Goal: Information Seeking & Learning: Check status

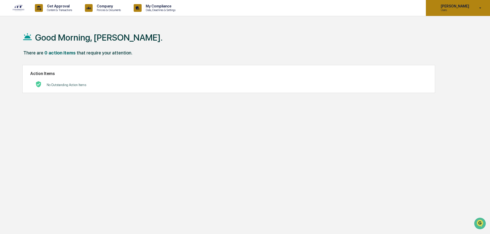
click at [460, 6] on p "[PERSON_NAME]" at bounding box center [453, 6] width 35 height 4
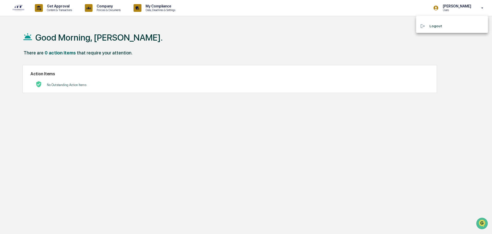
click at [154, 6] on div at bounding box center [246, 117] width 492 height 234
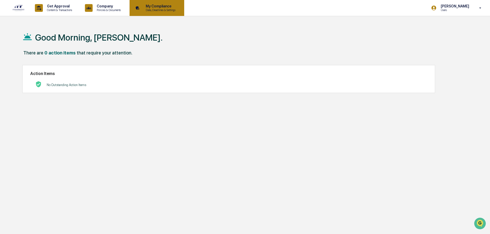
click at [142, 7] on icon at bounding box center [138, 8] width 8 height 8
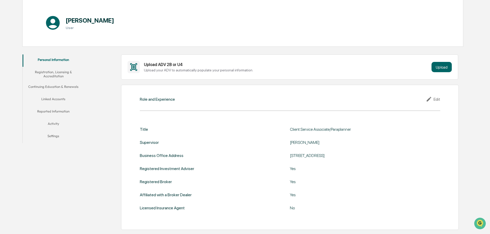
scroll to position [51, 0]
click at [59, 101] on button "Linked Accounts" at bounding box center [54, 99] width 62 height 12
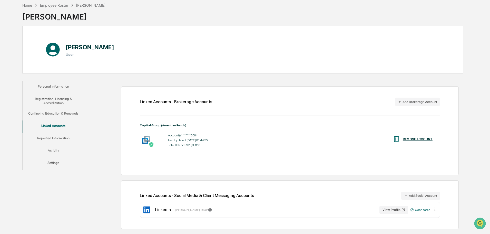
click at [66, 136] on button "Reported Information" at bounding box center [54, 139] width 62 height 12
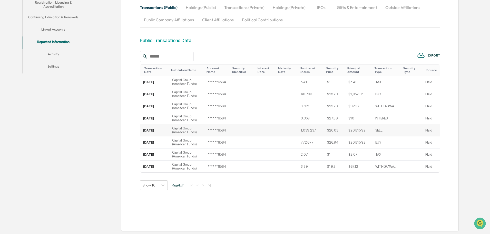
scroll to position [18, 0]
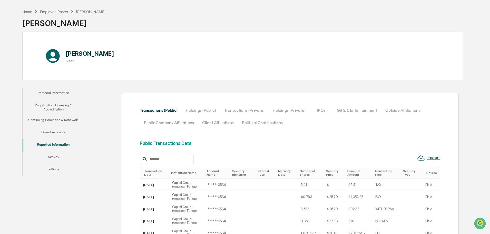
click at [200, 112] on button "Holdings (Public)" at bounding box center [201, 110] width 38 height 12
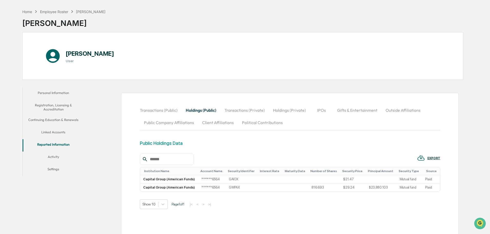
click at [236, 106] on button "Transactions (Private)" at bounding box center [244, 110] width 48 height 12
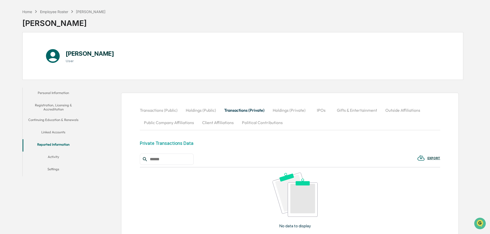
click at [172, 110] on button "Transactions (Public)" at bounding box center [161, 110] width 42 height 12
